Goal: Task Accomplishment & Management: Use online tool/utility

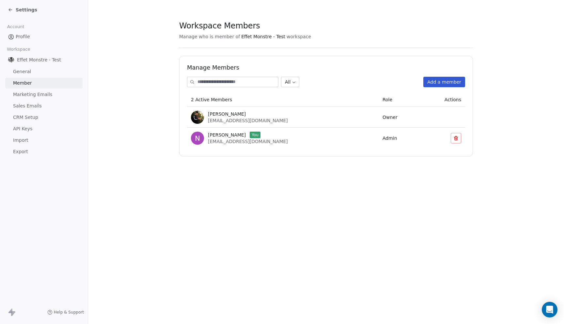
click at [28, 71] on span "General" at bounding box center [22, 71] width 18 height 7
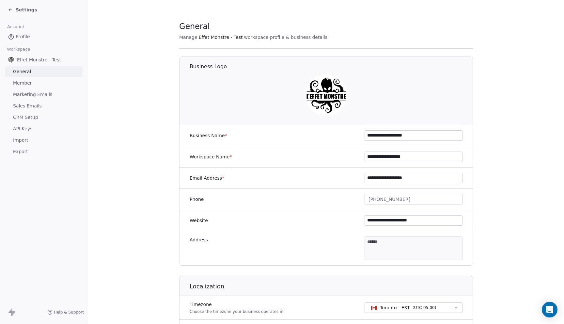
click at [38, 90] on link "Marketing Emails" at bounding box center [43, 94] width 77 height 11
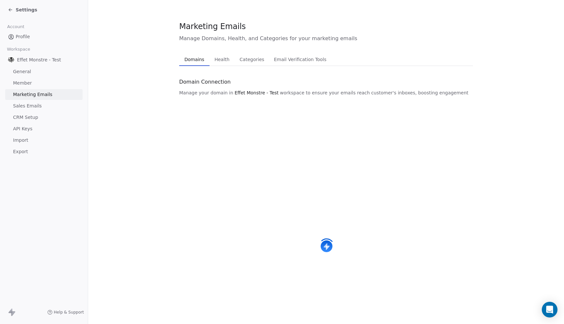
click at [38, 87] on link "Member" at bounding box center [43, 83] width 77 height 11
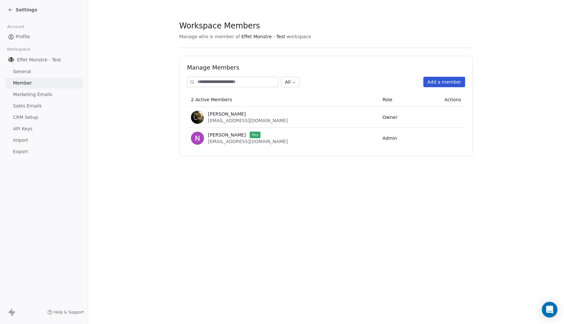
click at [40, 36] on link "Profile" at bounding box center [43, 36] width 77 height 11
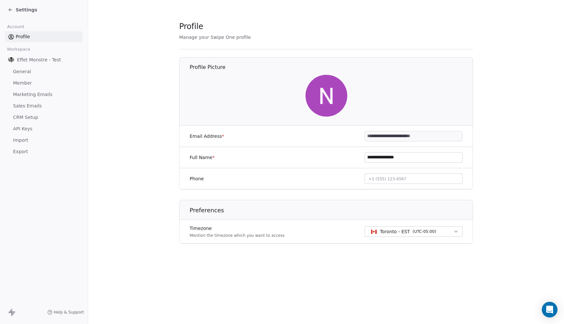
click at [10, 10] on icon at bounding box center [10, 9] width 5 height 5
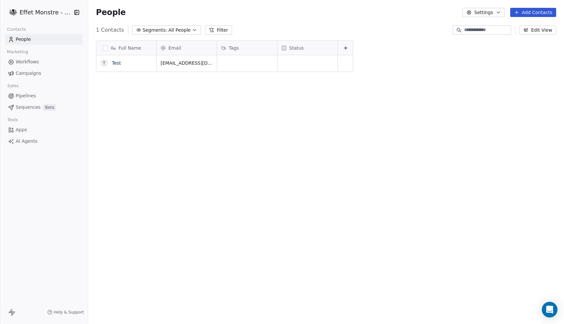
scroll to position [285, 476]
click at [119, 64] on link "Test" at bounding box center [116, 62] width 9 height 5
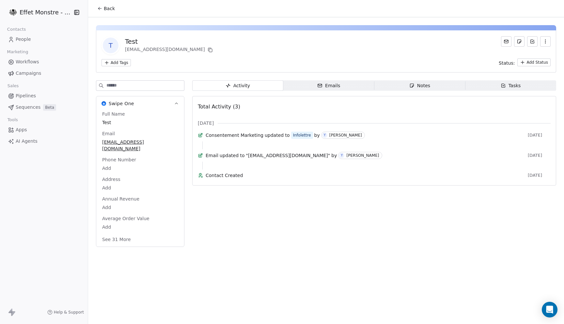
click at [115, 233] on button "See 31 More" at bounding box center [116, 239] width 37 height 12
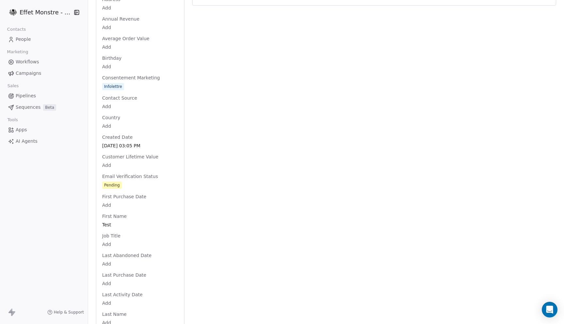
scroll to position [98, 0]
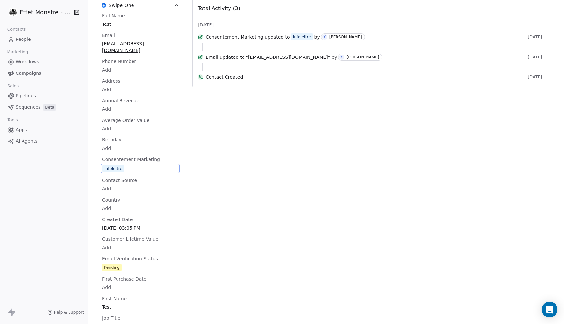
click at [125, 156] on span "Consentement Marketing" at bounding box center [131, 159] width 60 height 7
click at [126, 156] on span "Consentement Marketing" at bounding box center [131, 159] width 60 height 7
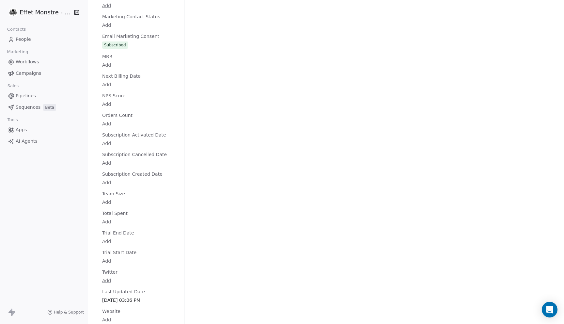
scroll to position [0, 0]
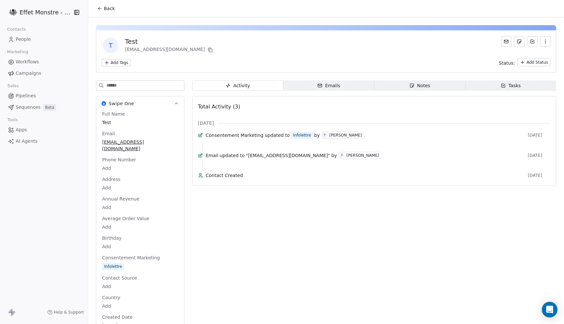
click at [14, 316] on div "Help & Support" at bounding box center [44, 312] width 88 height 24
click at [90, 5] on div "Back" at bounding box center [326, 8] width 476 height 17
click at [79, 12] on icon "button" at bounding box center [76, 12] width 4 height 4
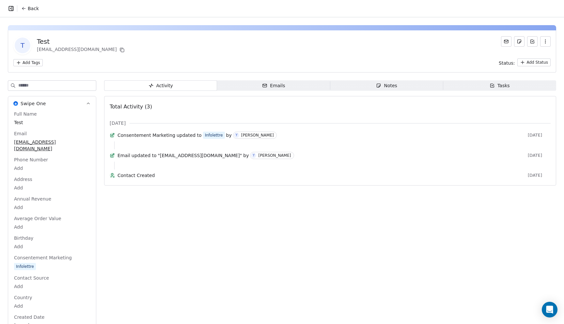
click at [8, 6] on icon "button" at bounding box center [11, 8] width 7 height 7
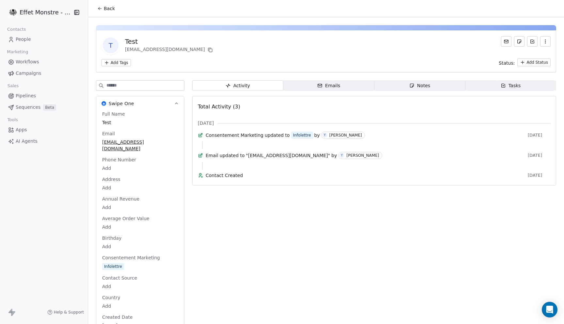
click at [14, 45] on div "Contacts People Marketing Workflows Campaigns Sales Pipelines Sequences Beta To…" at bounding box center [44, 86] width 88 height 122
click at [16, 64] on span "Workflows" at bounding box center [28, 61] width 24 height 7
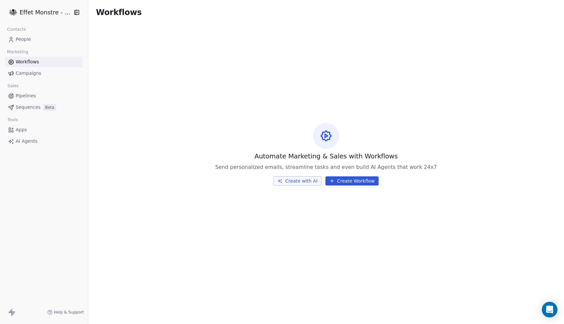
click at [23, 137] on link "AI Agents" at bounding box center [43, 141] width 77 height 11
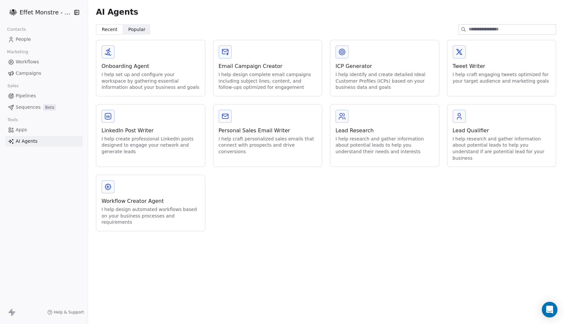
click at [24, 131] on span "Apps" at bounding box center [21, 129] width 11 height 7
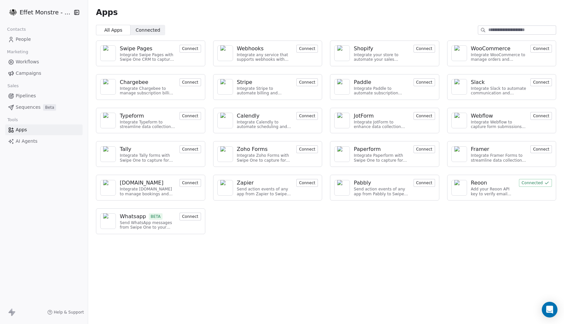
click at [15, 316] on icon at bounding box center [12, 312] width 8 height 8
click at [11, 312] on icon at bounding box center [10, 310] width 4 height 5
click at [23, 136] on link "AI Agents" at bounding box center [43, 141] width 77 height 11
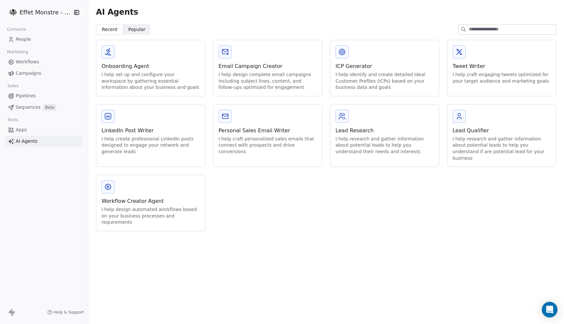
click at [26, 92] on link "Pipelines" at bounding box center [43, 95] width 77 height 11
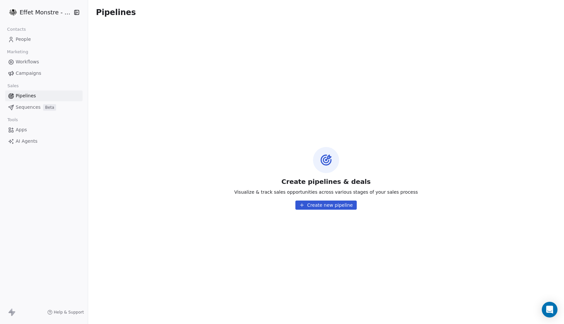
click at [30, 74] on span "Campaigns" at bounding box center [28, 73] width 25 height 7
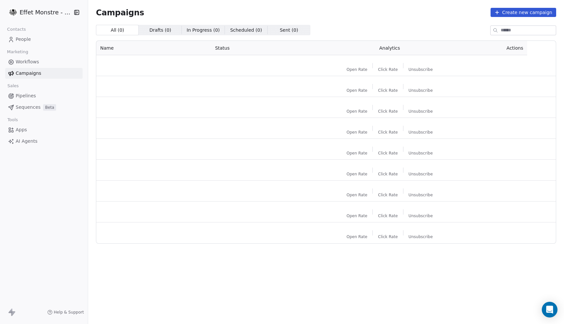
click at [30, 60] on span "Workflows" at bounding box center [28, 61] width 24 height 7
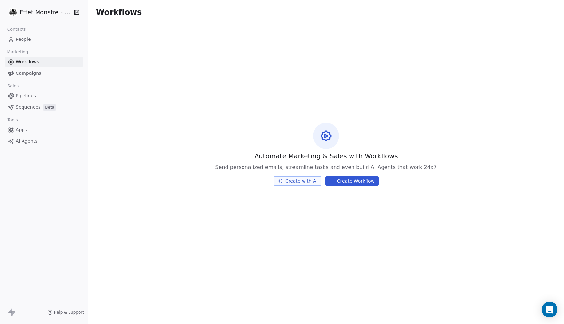
click at [29, 41] on span "People" at bounding box center [23, 39] width 15 height 7
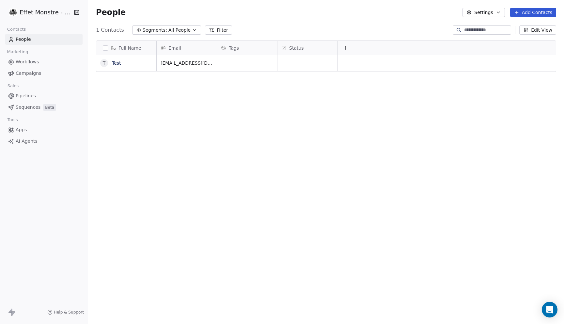
scroll to position [285, 476]
click at [483, 14] on button "Settings" at bounding box center [484, 12] width 42 height 9
click at [496, 26] on span "Contact Properties" at bounding box center [501, 26] width 42 height 7
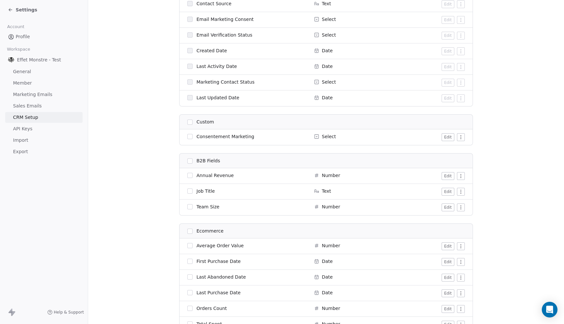
scroll to position [406, 0]
click at [459, 137] on html "Settings Account Profile Workspace Effet Monstre - Test General Member Marketin…" at bounding box center [282, 162] width 564 height 324
click at [399, 131] on html "Settings Account Profile Workspace Effet Monstre - Test General Member Marketin…" at bounding box center [282, 162] width 564 height 324
click at [449, 139] on button "Edit" at bounding box center [448, 137] width 13 height 8
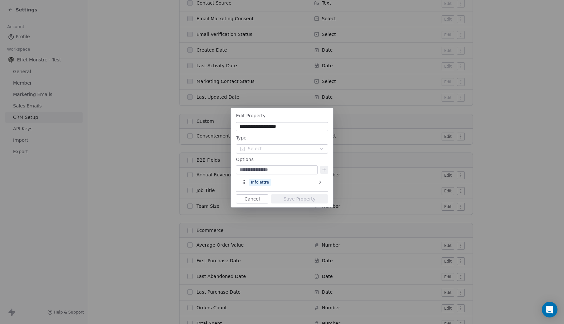
click at [390, 144] on div "**********" at bounding box center [282, 162] width 564 height 130
click at [258, 200] on button "Cancel" at bounding box center [252, 198] width 32 height 9
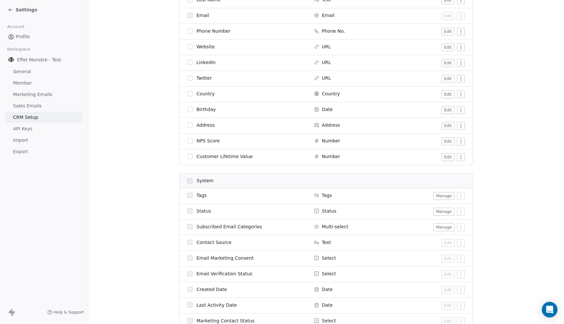
scroll to position [0, 0]
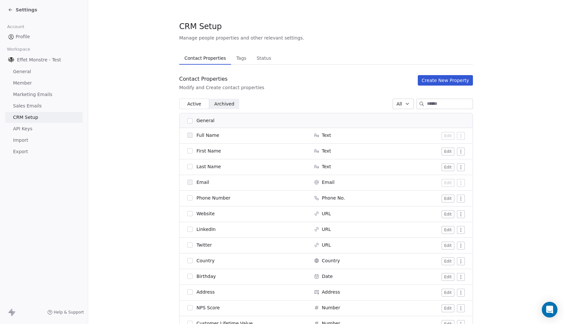
click at [16, 12] on span "Settings" at bounding box center [27, 10] width 22 height 7
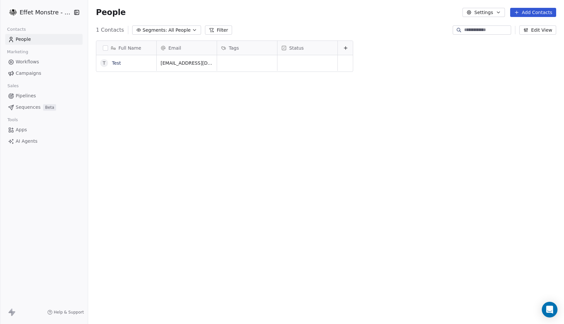
scroll to position [285, 476]
click at [117, 64] on link "[PERSON_NAME]" at bounding box center [131, 62] width 38 height 5
click at [117, 79] on link "Test" at bounding box center [116, 78] width 9 height 5
click at [32, 39] on link "People" at bounding box center [43, 39] width 77 height 11
click at [497, 7] on div "People Settings Add Contacts" at bounding box center [326, 12] width 476 height 25
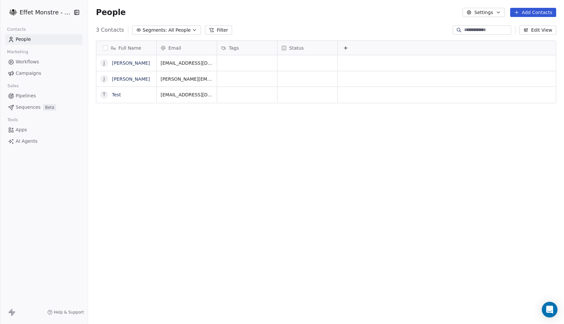
click at [496, 15] on button "Settings" at bounding box center [484, 12] width 42 height 9
click at [484, 37] on span "Tags" at bounding box center [485, 37] width 10 height 7
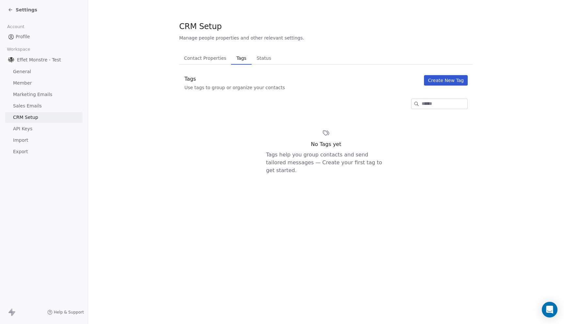
click at [445, 82] on button "Create New Tag" at bounding box center [446, 80] width 44 height 10
click at [445, 82] on div "Create New Tag Name Color Choose Color Cancel Create Tag" at bounding box center [282, 162] width 564 height 324
click at [428, 85] on button "Create New Tag" at bounding box center [446, 80] width 44 height 10
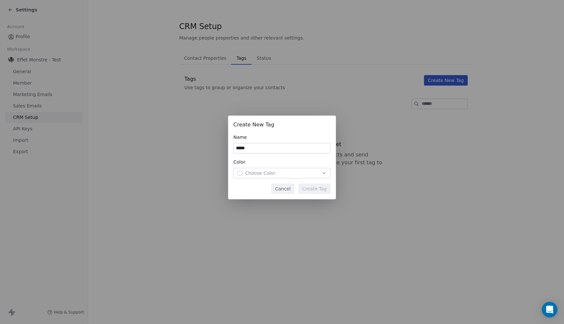
click at [264, 150] on input "*****" at bounding box center [282, 148] width 97 height 10
type input "*****"
click at [288, 177] on button "Choose Color" at bounding box center [281, 173] width 97 height 10
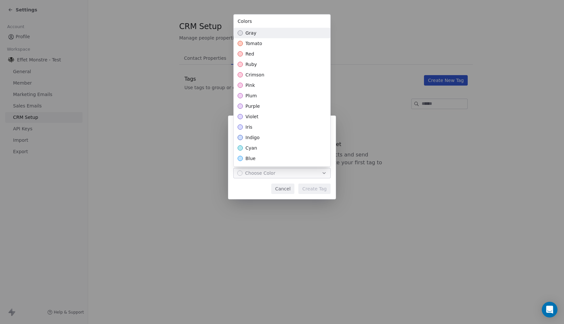
click at [264, 29] on div "gray" at bounding box center [282, 33] width 97 height 10
click at [306, 184] on div "Create New Tag Name ***** Color gray Cancel Create Tag" at bounding box center [282, 162] width 564 height 114
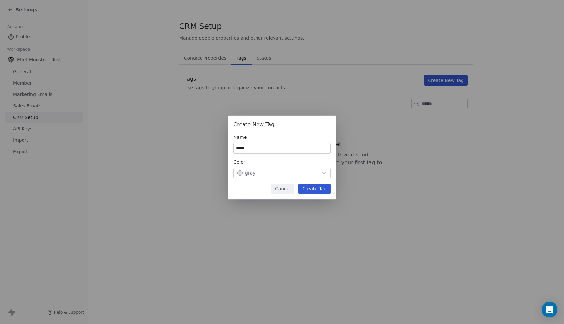
click at [310, 189] on button "Create Tag" at bounding box center [314, 189] width 32 height 10
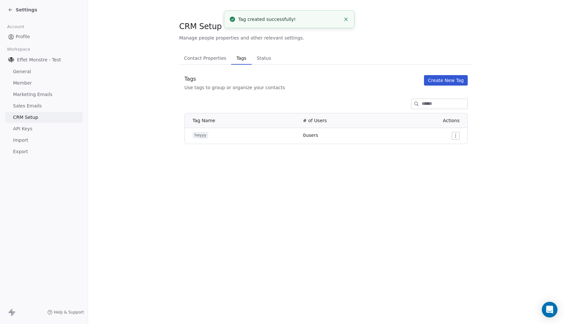
click at [457, 137] on html "Settings Account Profile Workspace Effet Monstre - Test General Member Marketin…" at bounding box center [282, 162] width 564 height 324
click at [449, 158] on span "Delete" at bounding box center [447, 159] width 15 height 7
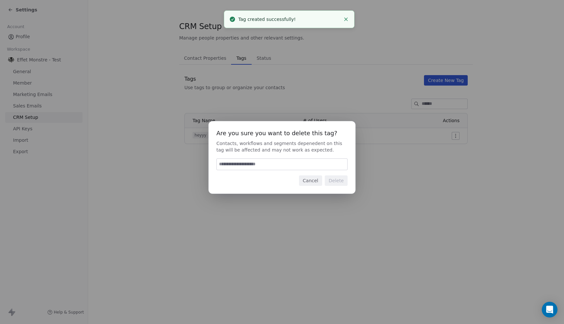
click at [297, 164] on input at bounding box center [282, 164] width 131 height 11
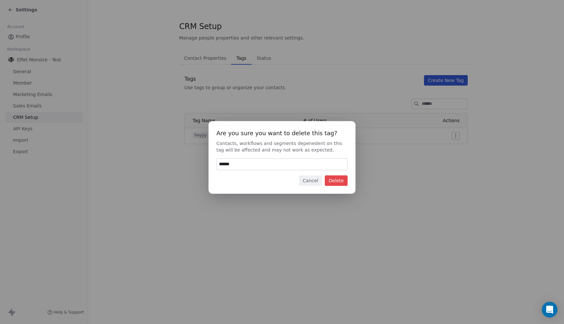
type input "******"
click at [345, 186] on div "Are you sure you want to delete this tag? Contacts, workflows and segments depe…" at bounding box center [282, 157] width 147 height 72
click at [343, 183] on button "Delete" at bounding box center [336, 180] width 23 height 10
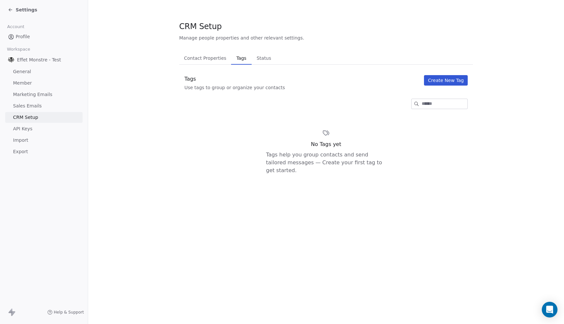
click at [212, 58] on span "Contact Properties" at bounding box center [206, 58] width 48 height 9
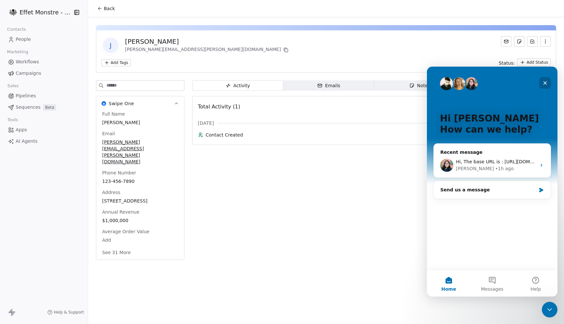
click at [547, 81] on icon "Close" at bounding box center [545, 82] width 5 height 5
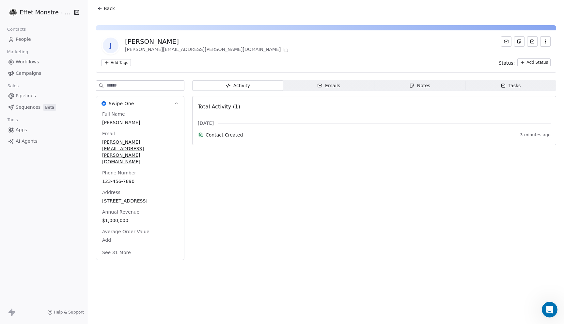
click at [123, 247] on button "See 31 More" at bounding box center [116, 253] width 37 height 12
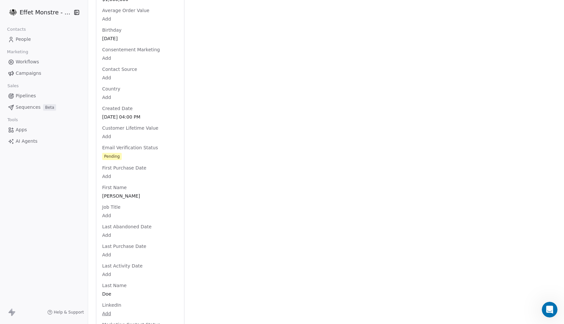
scroll to position [222, 0]
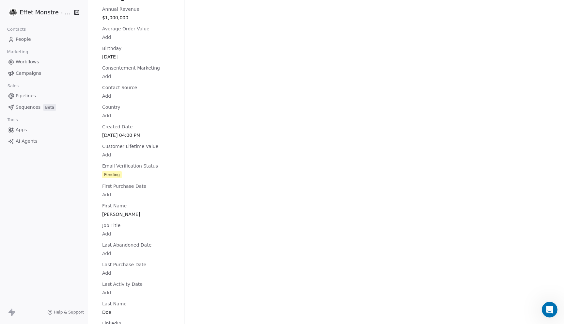
click at [113, 141] on div "Full Name John Doe Email john.doe@example.com Phone Number 123-456-7890 Address…" at bounding box center [140, 279] width 79 height 742
click at [113, 141] on html "Effet Monstre - Test Contacts People Marketing Workflows Campaigns Sales Pipeli…" at bounding box center [282, 162] width 564 height 324
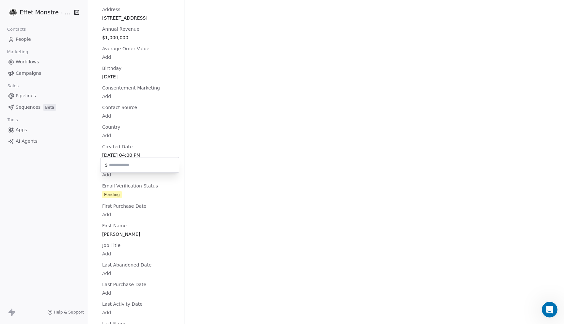
click at [117, 140] on html "Effet Monstre - Test Contacts People Marketing Workflows Campaigns Sales Pipeli…" at bounding box center [282, 162] width 564 height 324
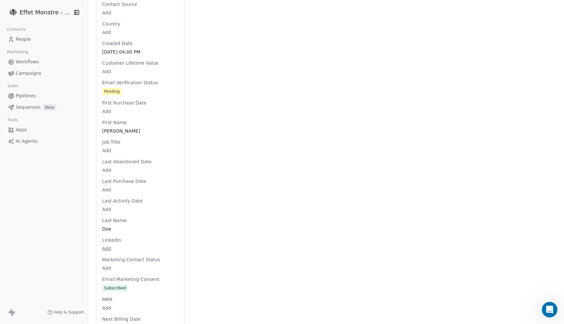
scroll to position [399, 0]
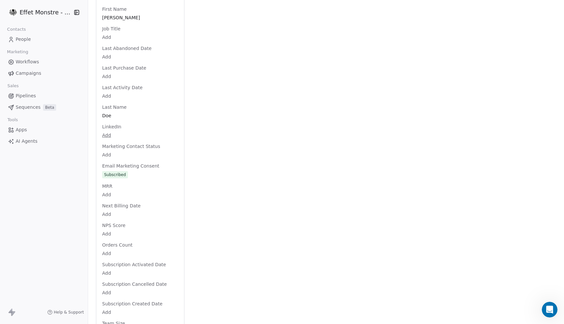
click at [112, 276] on div "Full Name John Doe Email john.doe@example.com Phone Number 123-456-7890 Address…" at bounding box center [140, 82] width 79 height 742
click at [118, 172] on div "Subscribed" at bounding box center [115, 175] width 22 height 7
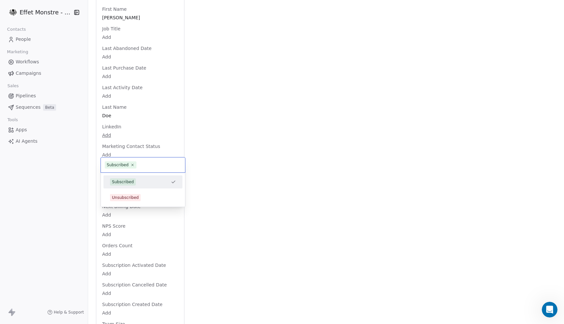
click at [417, 65] on html "Effet Monstre - Test Contacts People Marketing Workflows Campaigns Sales Pipeli…" at bounding box center [282, 162] width 564 height 324
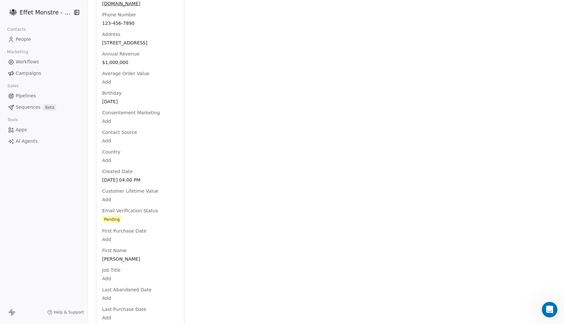
scroll to position [178, 0]
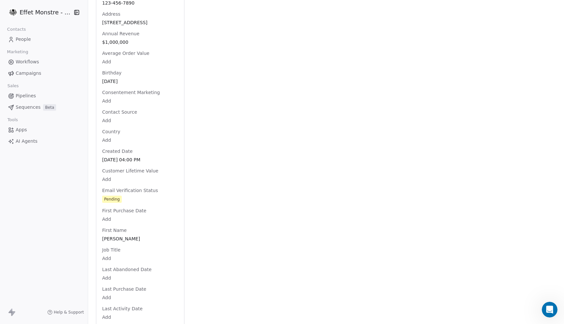
click at [122, 89] on span "Consentement Marketing" at bounding box center [131, 92] width 60 height 7
click at [118, 89] on div "Consentement Marketing Add" at bounding box center [140, 97] width 79 height 16
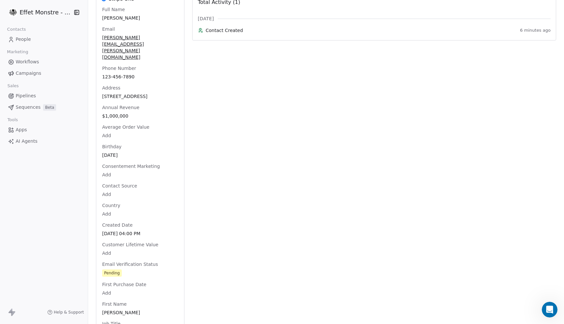
click at [108, 88] on html "Effet Monstre - Test Contacts People Marketing Workflows Campaigns Sales Pipeli…" at bounding box center [282, 162] width 564 height 324
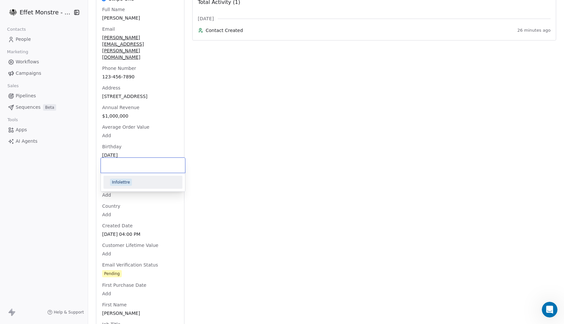
click at [130, 183] on span "Infolettre" at bounding box center [121, 182] width 22 height 7
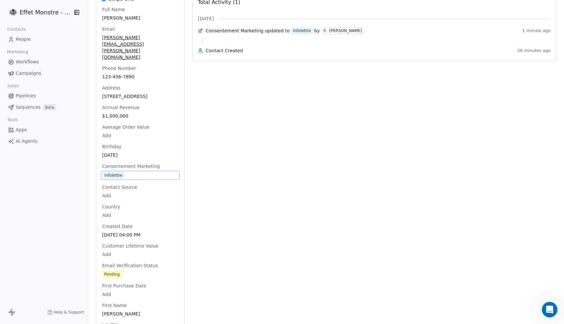
scroll to position [0, 0]
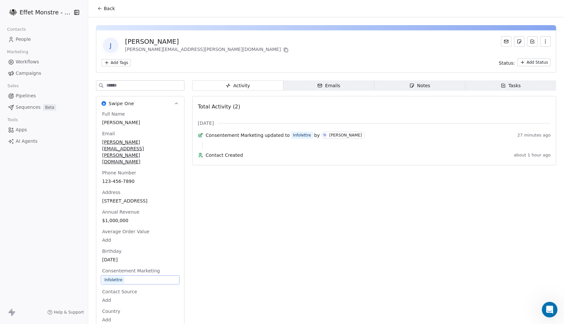
click at [38, 34] on link "People" at bounding box center [43, 39] width 77 height 11
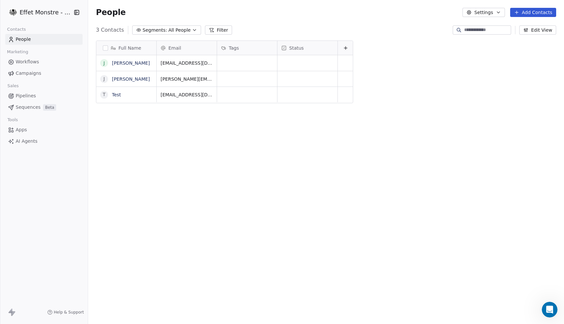
scroll to position [285, 476]
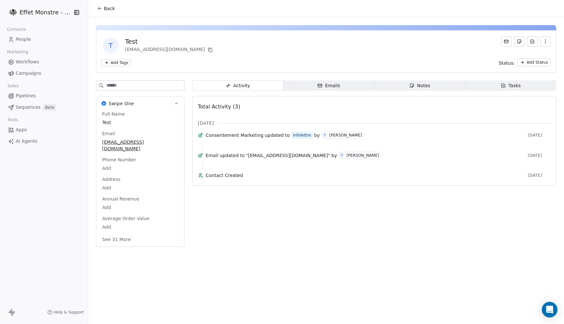
click at [119, 233] on button "See 31 More" at bounding box center [116, 239] width 37 height 12
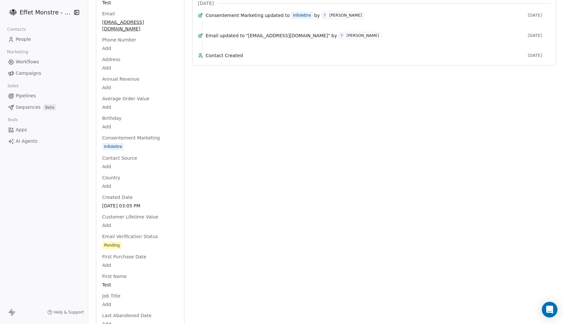
scroll to position [120, 0]
click at [30, 41] on span "People" at bounding box center [23, 39] width 15 height 7
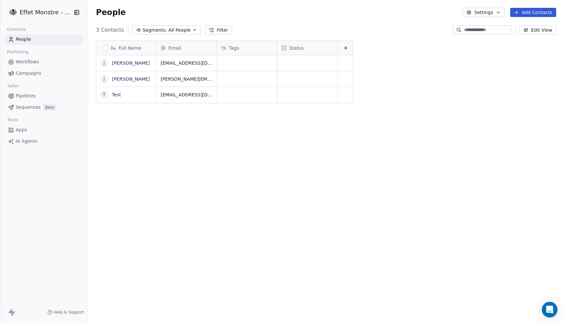
scroll to position [285, 476]
click at [121, 64] on link "[PERSON_NAME]" at bounding box center [131, 62] width 38 height 5
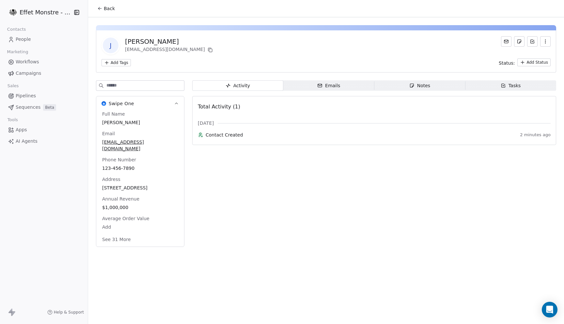
click at [119, 243] on button "See 31 More" at bounding box center [116, 239] width 37 height 12
click at [280, 35] on div "J John Doe joh2n.doe@example.com Add Tags Status: Add Status" at bounding box center [326, 51] width 460 height 42
click at [265, 54] on div "J John Doe joh2n.doe@example.com" at bounding box center [326, 45] width 449 height 18
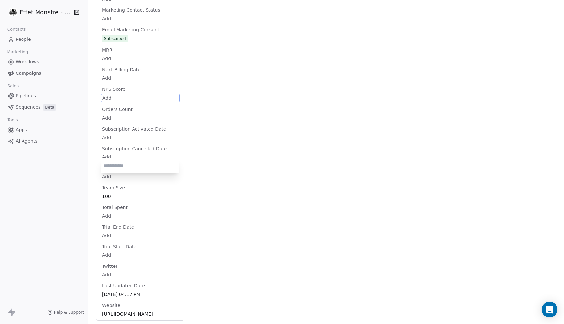
scroll to position [459, 0]
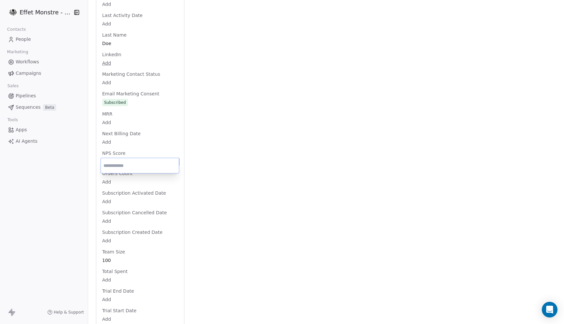
drag, startPoint x: 109, startPoint y: 98, endPoint x: 127, endPoint y: 290, distance: 193.2
click at [127, 290] on html "Effet Monstre - Test Contacts People Marketing Workflows Campaigns Sales Pipeli…" at bounding box center [282, 162] width 564 height 324
click at [222, 198] on html "Effet Monstre - Test Contacts People Marketing Workflows Campaigns Sales Pipeli…" at bounding box center [282, 162] width 564 height 324
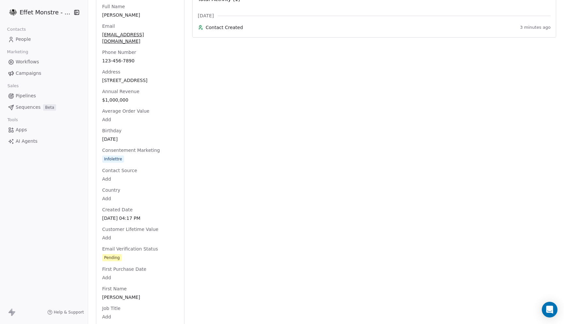
scroll to position [0, 0]
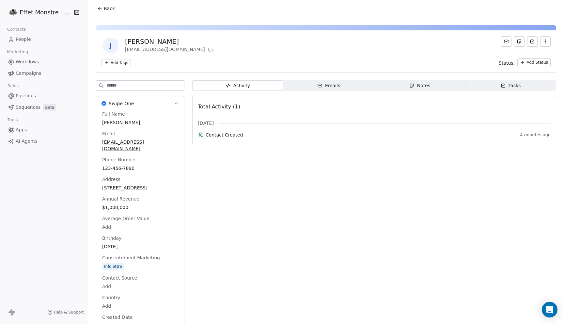
click at [105, 4] on button "Back" at bounding box center [105, 9] width 25 height 12
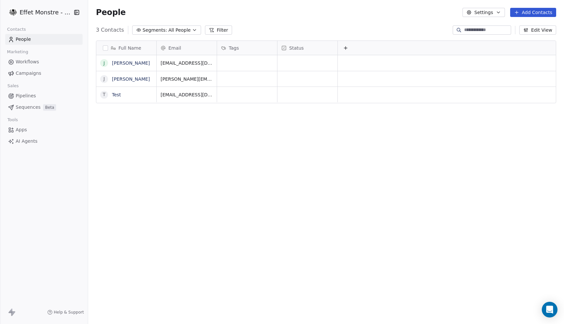
scroll to position [285, 476]
click at [124, 64] on link "[PERSON_NAME]" at bounding box center [131, 62] width 38 height 5
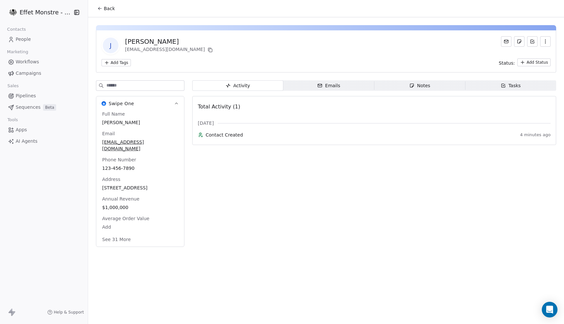
click at [349, 88] on span "Emails Emails" at bounding box center [328, 85] width 91 height 10
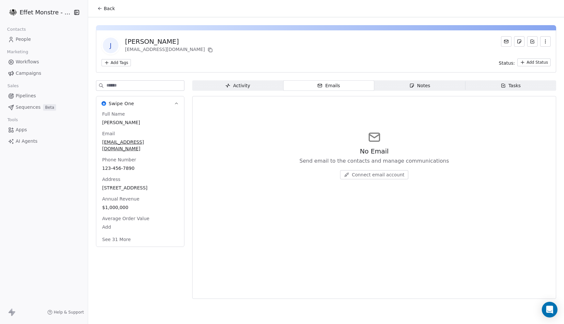
click at [402, 82] on span "Notes Notes" at bounding box center [420, 85] width 91 height 10
click at [500, 85] on span "Tasks Tasks" at bounding box center [510, 85] width 91 height 10
click at [221, 89] on span "Activity Activity" at bounding box center [237, 85] width 91 height 10
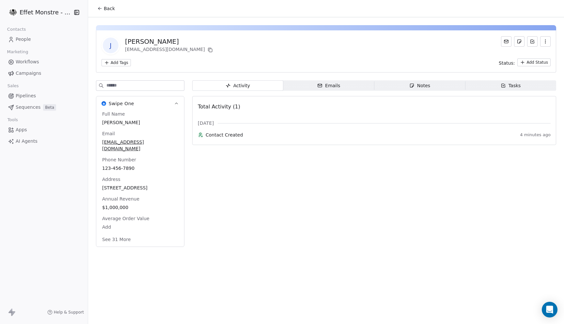
click at [123, 233] on button "See 31 More" at bounding box center [116, 239] width 37 height 12
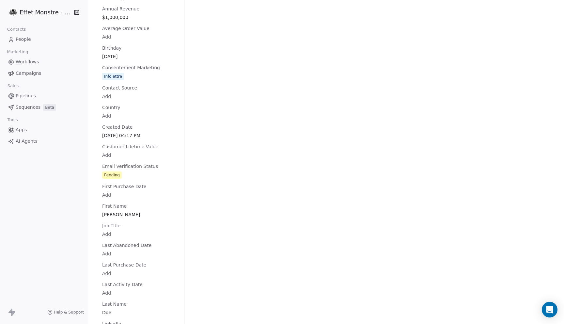
scroll to position [144, 0]
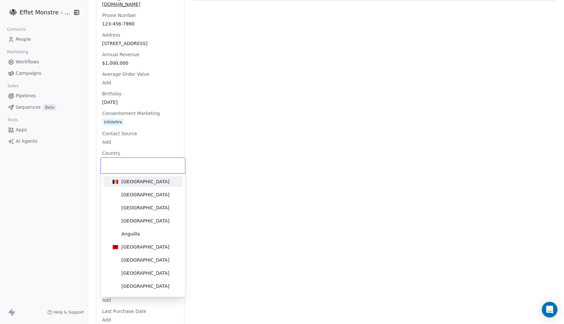
drag, startPoint x: 124, startPoint y: 117, endPoint x: 110, endPoint y: 71, distance: 48.0
click at [110, 71] on html "Effet Monstre - Test Contacts People Marketing Workflows Campaigns Sales Pipeli…" at bounding box center [282, 162] width 564 height 324
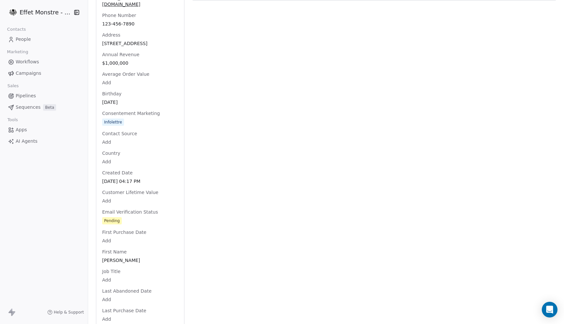
click at [120, 117] on div "Consentement Marketing Infolettre" at bounding box center [140, 118] width 79 height 16
click at [121, 114] on span "Consentement Marketing" at bounding box center [131, 113] width 60 height 7
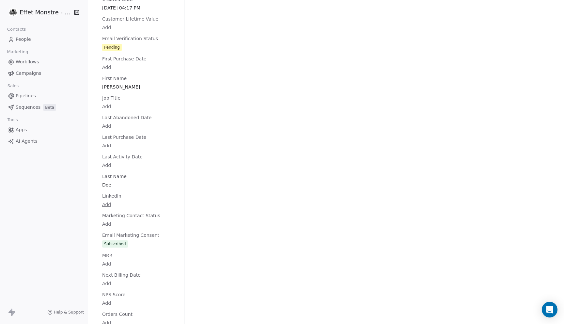
scroll to position [318, 0]
click at [124, 235] on span "Email Marketing Consent" at bounding box center [131, 235] width 60 height 7
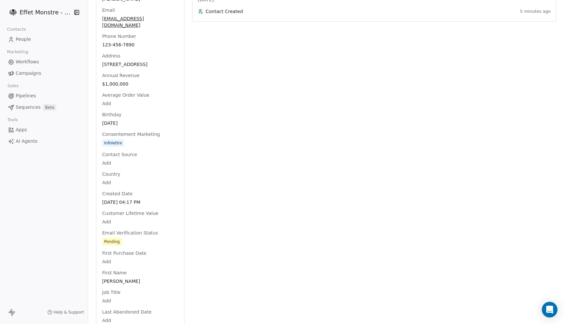
scroll to position [0, 0]
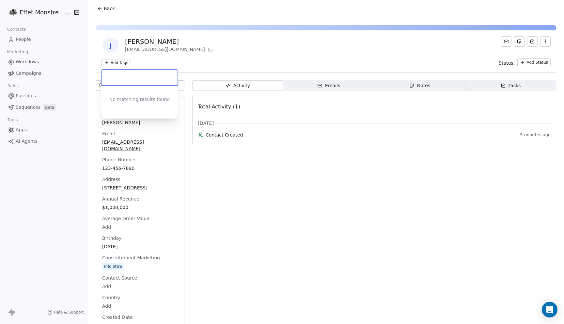
click at [126, 60] on html "Effet Monstre - Test Contacts People Marketing Workflows Campaigns Sales Pipeli…" at bounding box center [282, 162] width 564 height 324
click at [145, 77] on input "***" at bounding box center [139, 77] width 68 height 7
paste input "*"
type input "****"
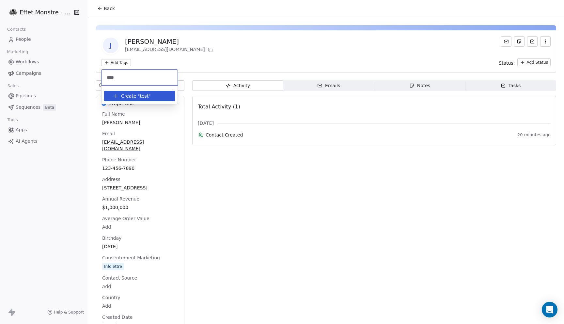
click at [143, 93] on span "test" at bounding box center [144, 96] width 9 height 7
click at [118, 76] on icon at bounding box center [119, 77] width 4 height 4
click at [265, 36] on html "Effet Monstre - Test Contacts People Marketing Workflows Campaigns Sales Pipeli…" at bounding box center [282, 162] width 564 height 324
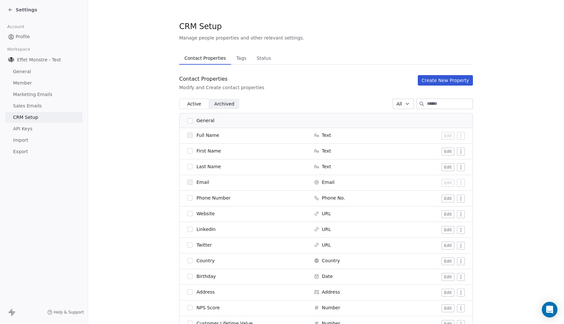
click at [12, 10] on icon at bounding box center [10, 9] width 5 height 5
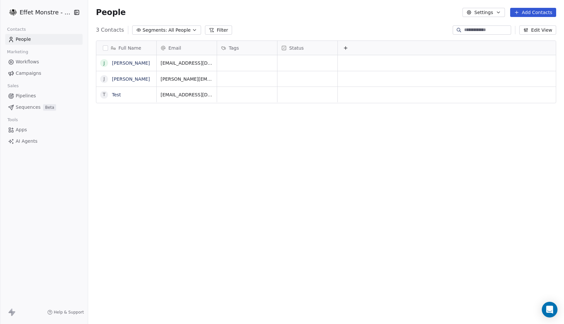
scroll to position [285, 476]
click at [32, 41] on link "People" at bounding box center [43, 39] width 77 height 11
click at [24, 40] on span "People" at bounding box center [23, 39] width 15 height 7
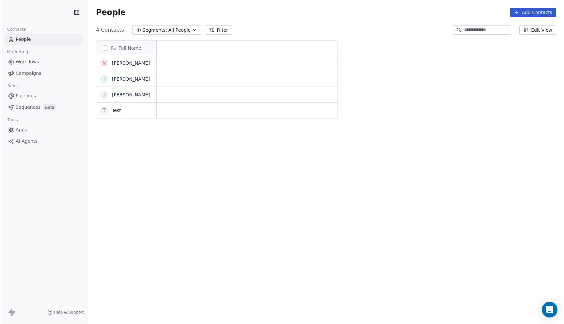
scroll to position [285, 476]
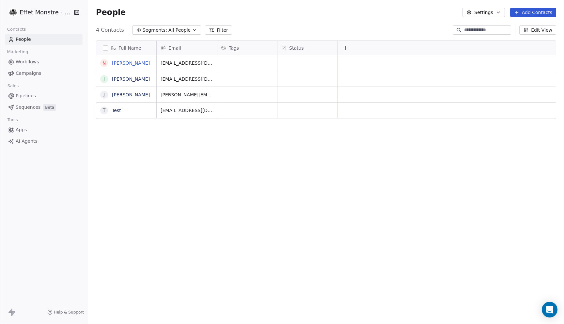
click at [120, 65] on link "[PERSON_NAME]" at bounding box center [131, 62] width 38 height 5
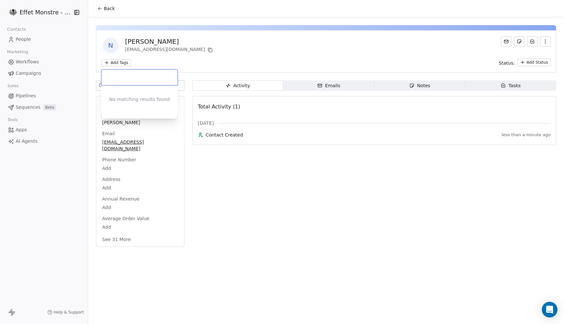
click at [117, 64] on html "Effet Monstre - Test Contacts People Marketing Workflows Campaigns Sales Pipeli…" at bounding box center [282, 162] width 564 height 324
click at [132, 106] on div "No matching results found" at bounding box center [139, 100] width 77 height 28
click at [163, 57] on html "Effet Monstre - Test Contacts People Marketing Workflows Campaigns Sales Pipeli…" at bounding box center [282, 162] width 564 height 324
drag, startPoint x: 124, startPoint y: 230, endPoint x: 112, endPoint y: 156, distance: 75.1
click at [111, 156] on div "Full Name [PERSON_NAME] Email [EMAIL_ADDRESS][DOMAIN_NAME] Phone Number Add Add…" at bounding box center [140, 177] width 79 height 133
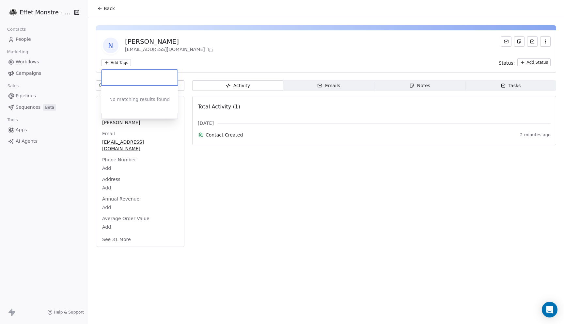
click at [120, 59] on html "Effet Monstre - Test Contacts People Marketing Workflows Campaigns Sales Pipeli…" at bounding box center [282, 162] width 564 height 324
click at [125, 79] on input "****" at bounding box center [139, 77] width 68 height 7
type input "****"
click at [36, 37] on html "Effet Monstre - Test Contacts People Marketing Workflows Campaigns Sales Pipeli…" at bounding box center [282, 162] width 564 height 324
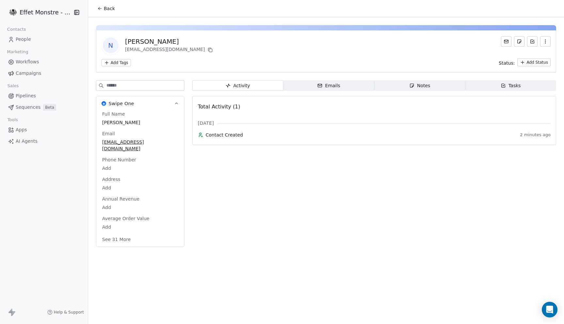
click at [22, 38] on span "People" at bounding box center [23, 39] width 15 height 7
click at [39, 10] on html "Effet Monstre - Test Contacts People Marketing Workflows Campaigns Sales Pipeli…" at bounding box center [282, 162] width 564 height 324
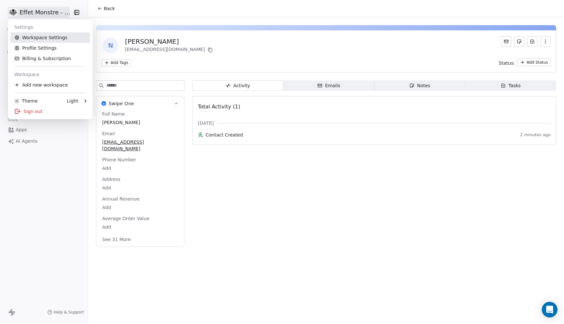
click at [21, 36] on link "Workspace Settings" at bounding box center [50, 37] width 80 height 10
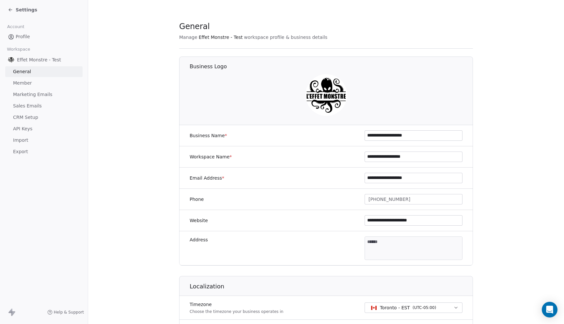
click at [24, 37] on span "Profile" at bounding box center [23, 36] width 14 height 7
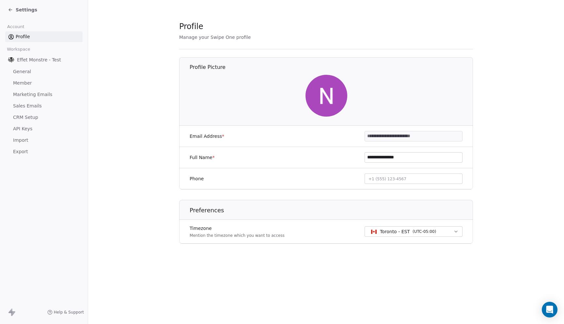
click at [17, 68] on span "General" at bounding box center [22, 71] width 18 height 7
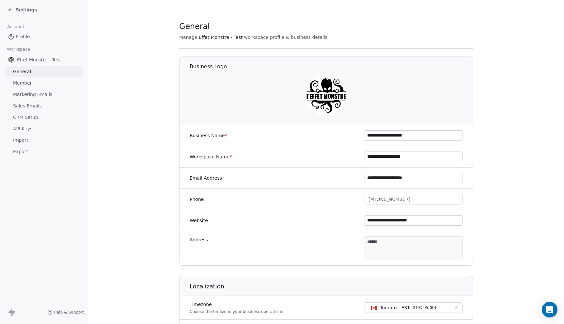
click at [9, 7] on icon at bounding box center [10, 9] width 5 height 5
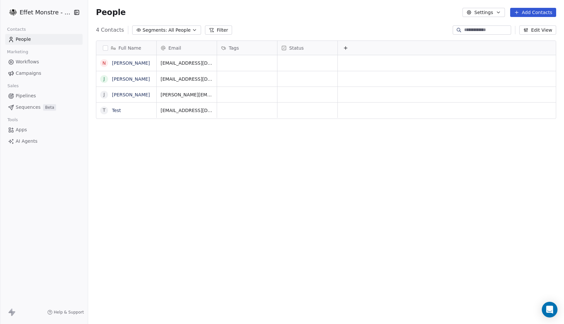
scroll to position [285, 476]
click at [495, 16] on button "Settings" at bounding box center [484, 12] width 42 height 9
click at [487, 36] on span "Tags" at bounding box center [485, 37] width 10 height 7
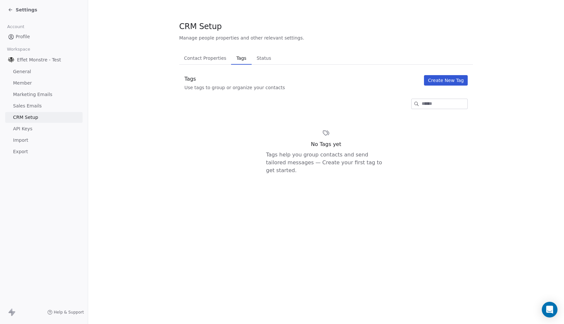
click at [446, 79] on button "Create New Tag" at bounding box center [446, 80] width 44 height 10
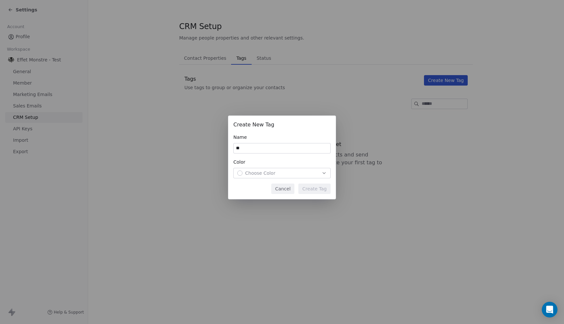
type input "*"
type input "****"
click at [251, 167] on div "Color Choose Color" at bounding box center [281, 169] width 97 height 20
click at [251, 174] on span "Choose Color" at bounding box center [260, 173] width 30 height 7
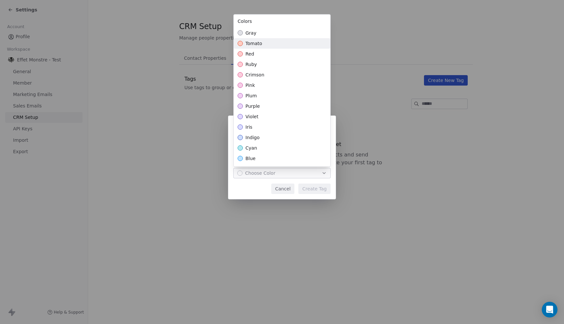
click at [270, 38] on div "tomato" at bounding box center [282, 43] width 97 height 10
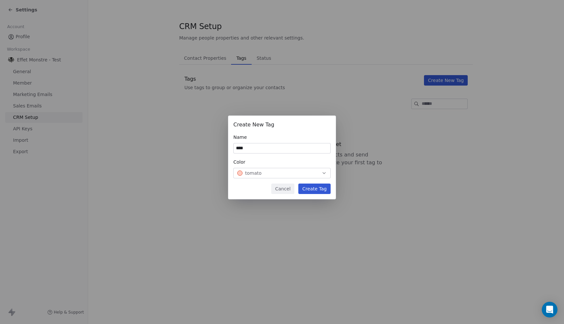
click at [307, 189] on div "Create New Tag Name **** Color tomato Cancel Create Tag" at bounding box center [282, 162] width 564 height 114
click at [315, 189] on button "Create Tag" at bounding box center [314, 189] width 32 height 10
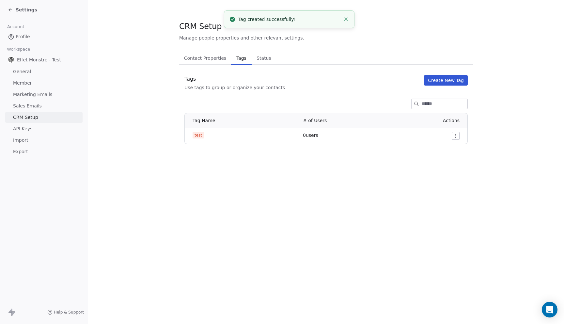
click at [346, 147] on section "CRM Setup Manage people properties and other relevant settings. Contact Propert…" at bounding box center [326, 82] width 476 height 165
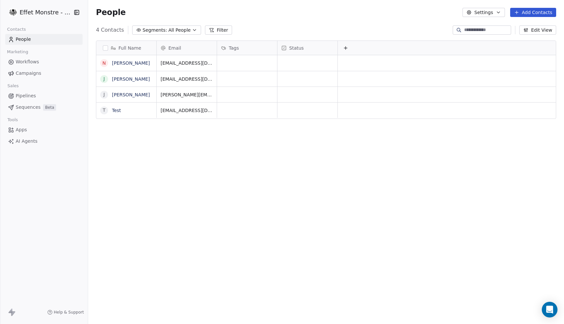
scroll to position [0, 0]
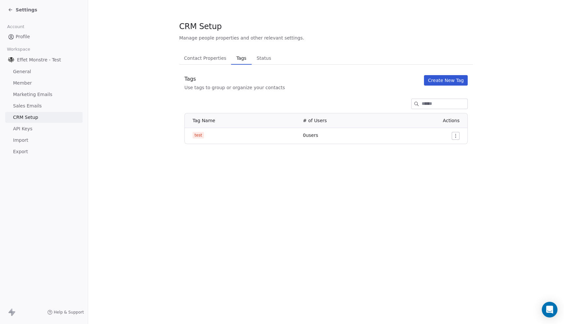
drag, startPoint x: 230, startPoint y: 137, endPoint x: 452, endPoint y: 136, distance: 222.7
click at [230, 137] on div "test" at bounding box center [244, 135] width 103 height 7
click at [457, 135] on html "Settings Account Profile Workspace Effet Monstre - Test General Member Marketin…" at bounding box center [282, 162] width 564 height 324
click at [257, 130] on html "Settings Account Profile Workspace Effet Monstre - Test General Member Marketin…" at bounding box center [282, 162] width 564 height 324
click at [199, 135] on span "test" at bounding box center [198, 135] width 11 height 7
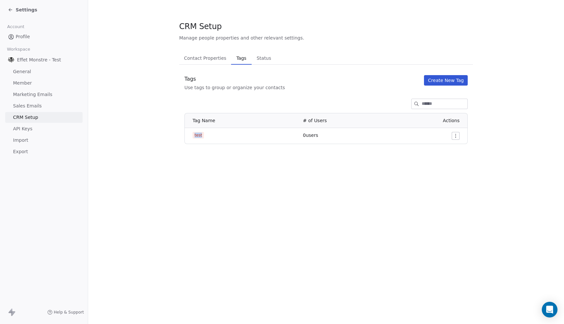
click at [199, 135] on span "test" at bounding box center [198, 135] width 11 height 7
click at [8, 9] on icon at bounding box center [10, 9] width 5 height 5
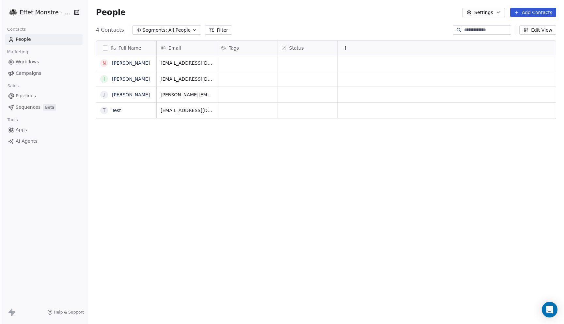
scroll to position [285, 476]
click at [33, 107] on span "Sequences" at bounding box center [28, 107] width 25 height 7
click at [29, 96] on span "Pipelines" at bounding box center [26, 95] width 20 height 7
click at [29, 59] on span "Workflows" at bounding box center [28, 61] width 24 height 7
click at [133, 64] on link "nicolas chartier" at bounding box center [131, 62] width 38 height 5
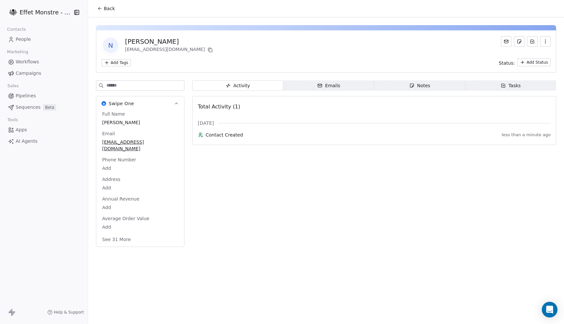
click at [120, 61] on html "Effet Monstre - Test Contacts People Marketing Workflows Campaigns Sales Pipeli…" at bounding box center [282, 162] width 564 height 324
click at [215, 51] on html "Effet Monstre - Test Contacts People Marketing Workflows Campaigns Sales Pipeli…" at bounding box center [282, 162] width 564 height 324
click at [120, 233] on button "See 31 More" at bounding box center [116, 239] width 37 height 12
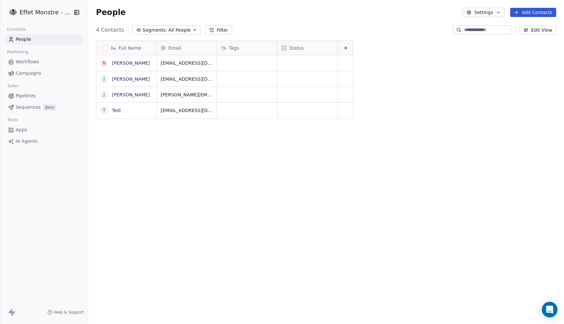
scroll to position [285, 476]
